Goal: Task Accomplishment & Management: Use online tool/utility

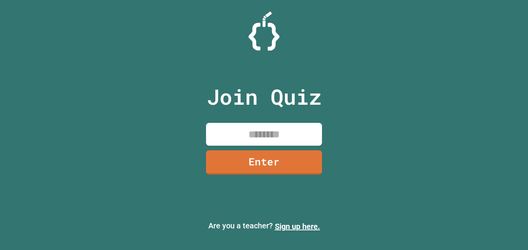
click at [241, 133] on input at bounding box center [264, 134] width 116 height 23
paste input "********"
type input "********"
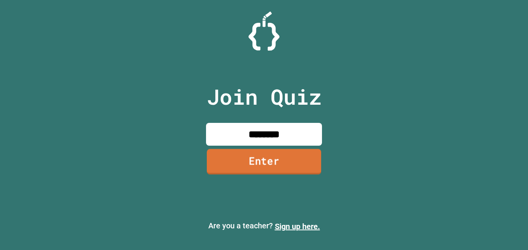
click at [249, 151] on link "Enter" at bounding box center [264, 162] width 114 height 26
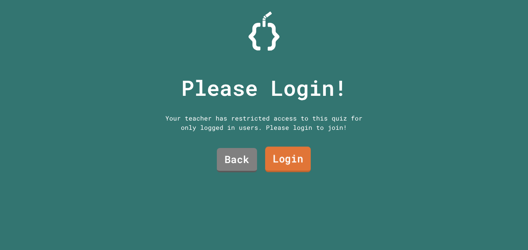
click at [279, 155] on link "Login" at bounding box center [288, 160] width 46 height 26
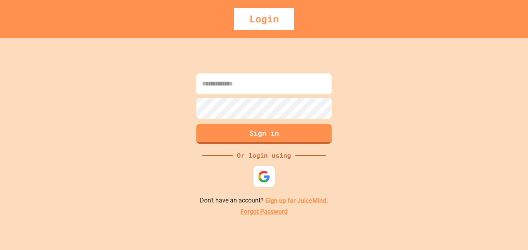
click at [262, 179] on img at bounding box center [264, 176] width 13 height 13
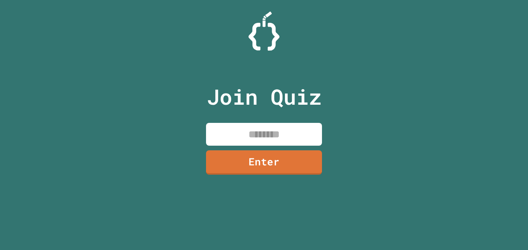
click at [300, 135] on input at bounding box center [264, 134] width 116 height 23
paste input "********"
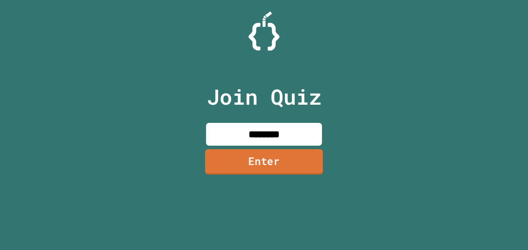
type input "********"
click at [273, 153] on link "Enter" at bounding box center [264, 162] width 118 height 26
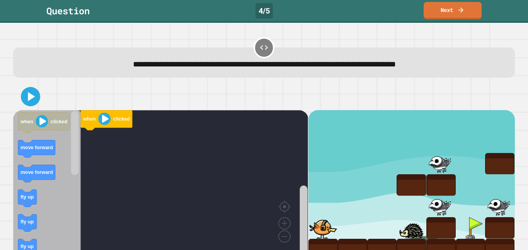
scroll to position [14, 0]
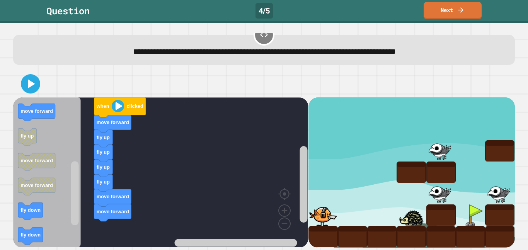
click at [24, 82] on icon at bounding box center [30, 83] width 15 height 15
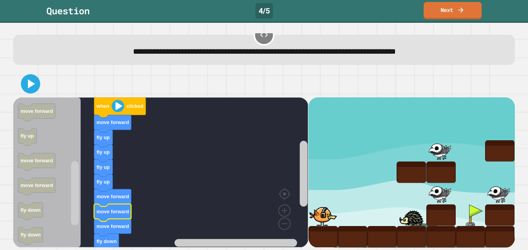
click at [26, 87] on icon at bounding box center [30, 83] width 15 height 15
click at [105, 107] on text "when" at bounding box center [102, 106] width 13 height 6
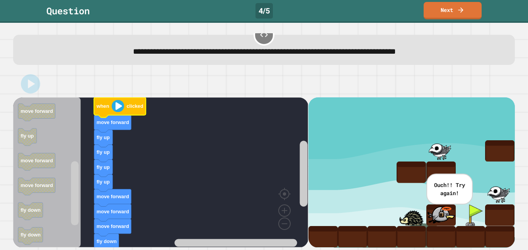
click at [175, 239] on rect "Blockly Workspace" at bounding box center [236, 243] width 123 height 8
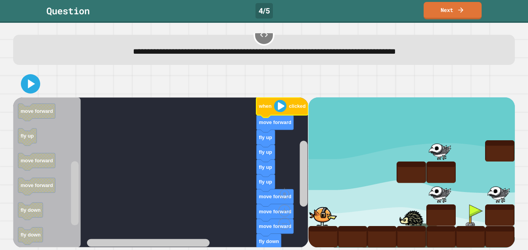
click at [210, 245] on rect "Blockly Workspace" at bounding box center [148, 243] width 123 height 8
click at [92, 241] on rect "Blockly Workspace" at bounding box center [148, 243] width 123 height 8
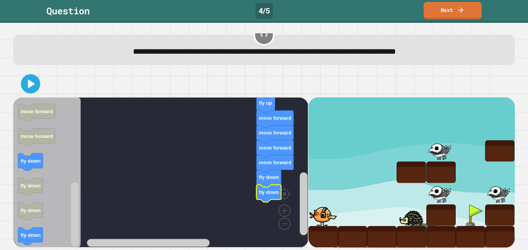
click at [31, 88] on icon at bounding box center [30, 83] width 15 height 15
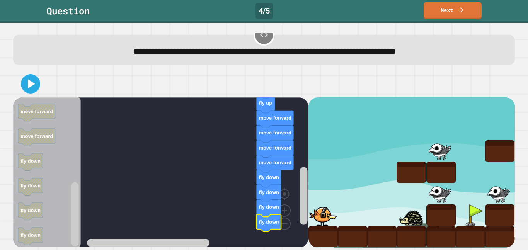
click at [22, 80] on button at bounding box center [30, 83] width 19 height 19
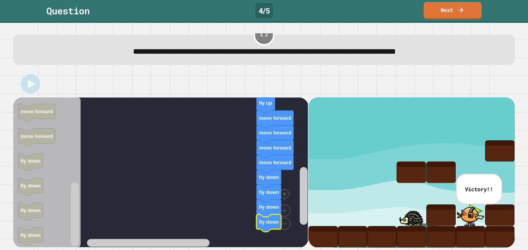
click at [453, 5] on link "Next" at bounding box center [453, 10] width 58 height 17
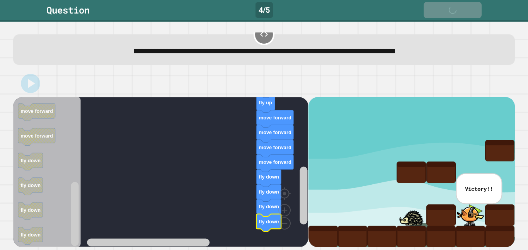
scroll to position [13, 0]
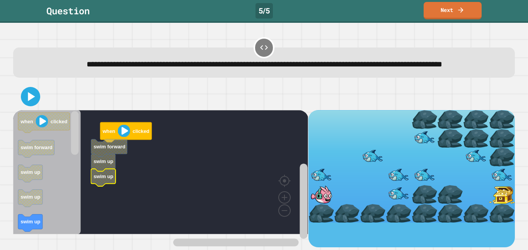
click at [24, 179] on icon "Blockly Workspace" at bounding box center [30, 173] width 24 height 17
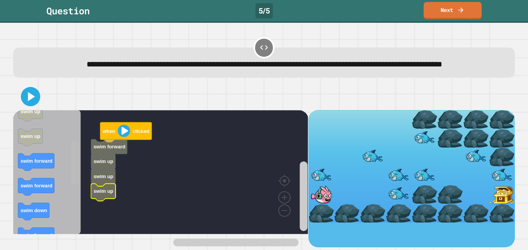
click at [82, 192] on div "when clicked swim forward swim up swim up swim up when clicked swim forward swi…" at bounding box center [160, 178] width 295 height 137
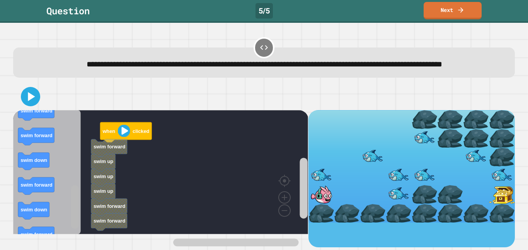
click at [32, 121] on icon "Blockly Workspace" at bounding box center [36, 111] width 36 height 17
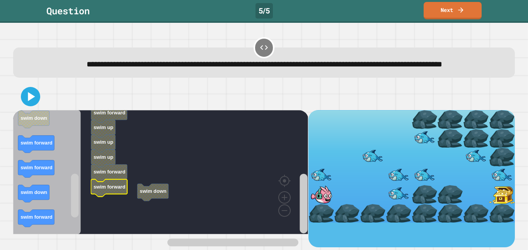
click at [148, 213] on g "when clicked swim down swim forward swim up swim up swim up swim forward swim f…" at bounding box center [164, 161] width 302 height 146
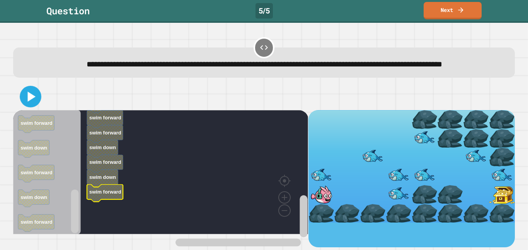
click at [30, 102] on icon at bounding box center [32, 97] width 8 height 10
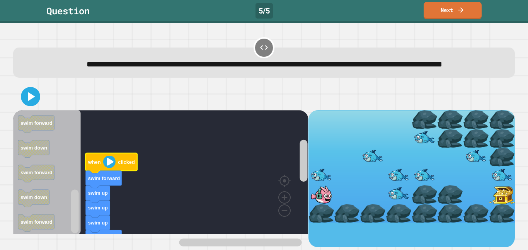
click at [106, 168] on image "Blockly Workspace" at bounding box center [109, 162] width 12 height 12
click at [30, 101] on icon at bounding box center [31, 96] width 7 height 9
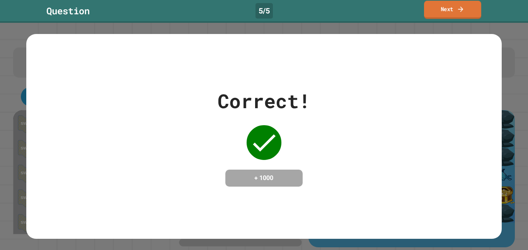
click at [459, 7] on icon at bounding box center [461, 9] width 8 height 8
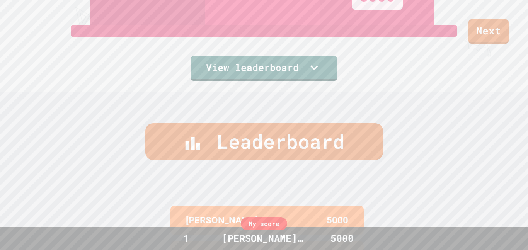
scroll to position [158, 0]
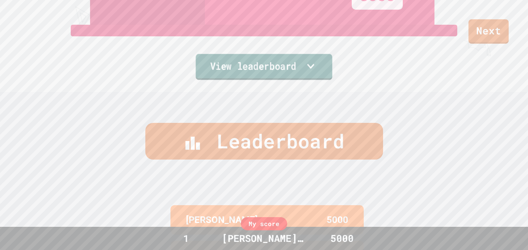
click at [278, 68] on link "View leaderboard" at bounding box center [264, 67] width 137 height 26
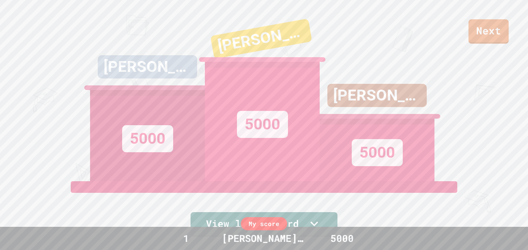
scroll to position [0, 0]
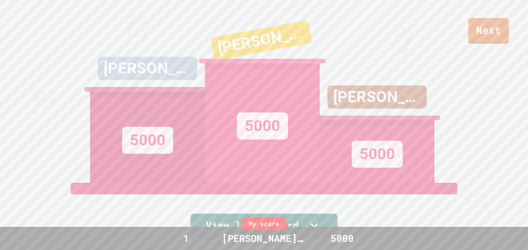
click at [485, 27] on link "Next" at bounding box center [489, 31] width 41 height 26
